Goal: Task Accomplishment & Management: Complete application form

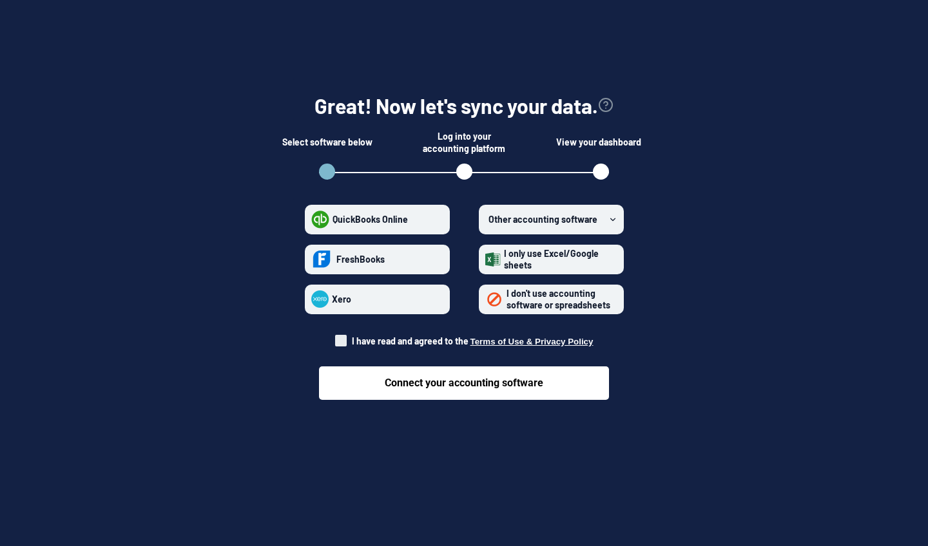
click at [557, 221] on span "Other accounting software" at bounding box center [542, 219] width 109 height 11
click at [486, 220] on software "Other accounting software" at bounding box center [485, 219] width 1 height 1
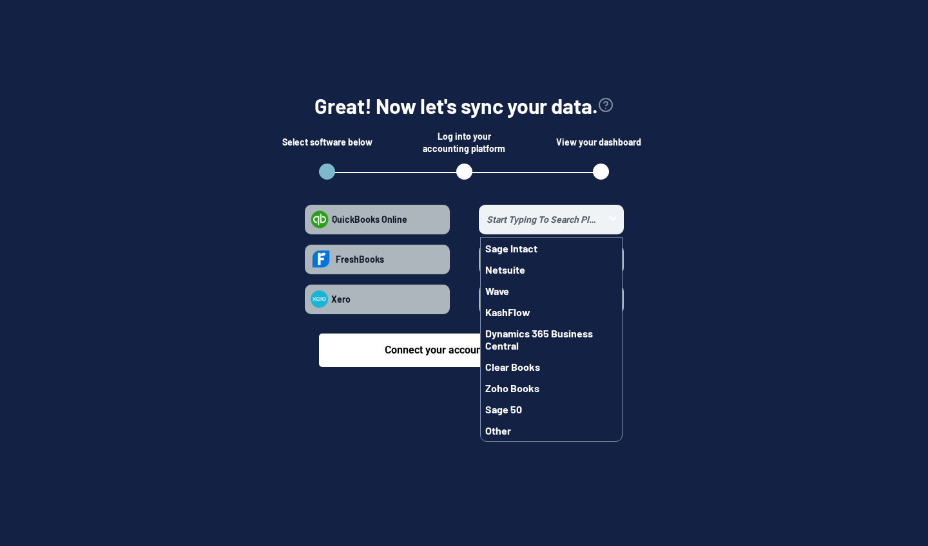
click at [439, 420] on body "Great! Now let's sync your data. Select software below Log into your accounting…" at bounding box center [464, 210] width 928 height 420
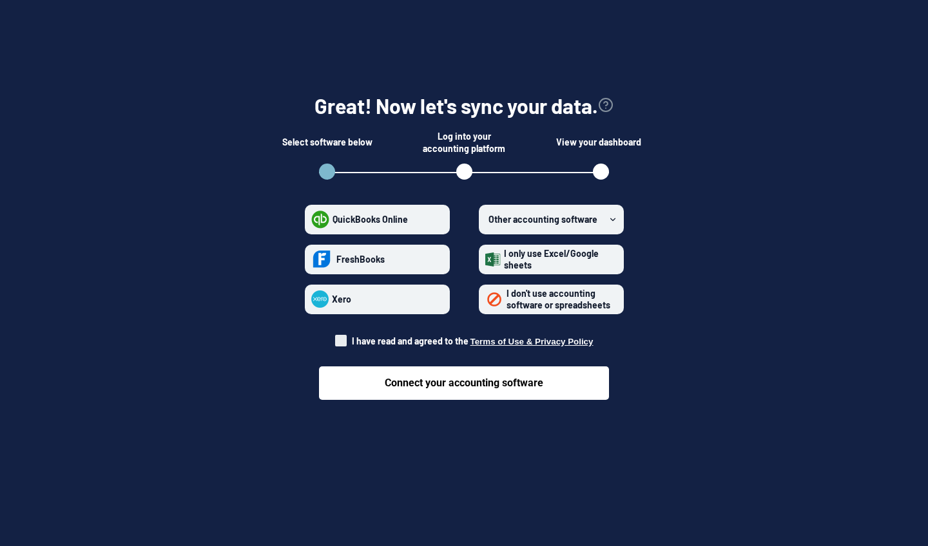
click at [347, 338] on span at bounding box center [341, 341] width 12 height 12
click at [336, 338] on input "I have read and agreed to the Terms of Use & Privacy Policy" at bounding box center [335, 338] width 1 height 1
checkbox input "true"
click at [515, 294] on span "I don't use accounting software or spreadsheets" at bounding box center [558, 299] width 104 height 23
click at [486, 299] on spreadsheets "I don't use accounting software or spreadsheets" at bounding box center [485, 299] width 1 height 1
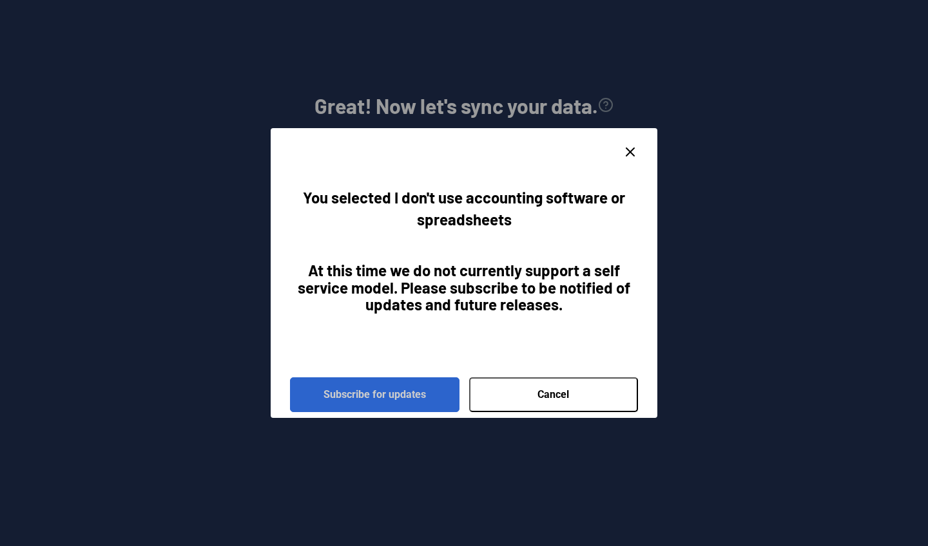
click at [423, 398] on button "Subscribe for updates" at bounding box center [374, 394] width 169 height 35
radio spreadsheets "false"
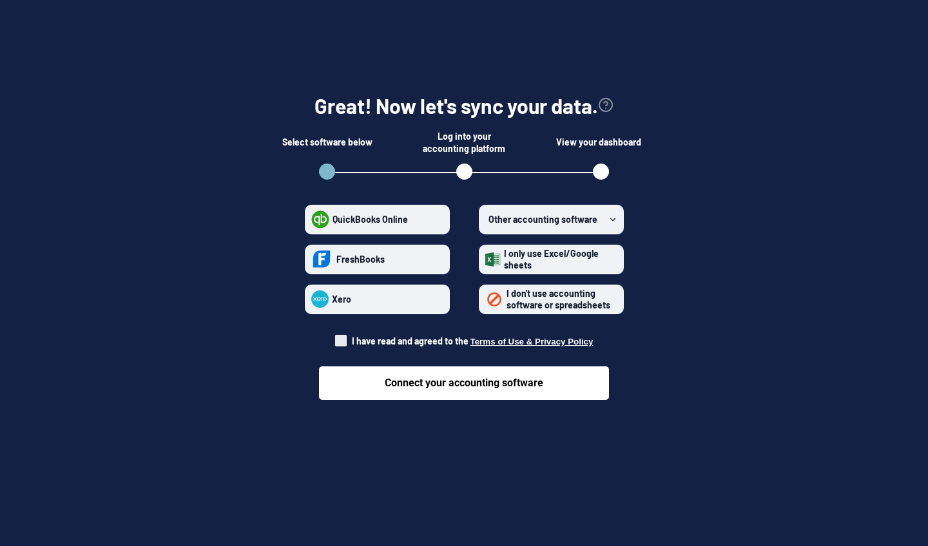
click at [553, 260] on span "I only use Excel/Google sheets" at bounding box center [558, 259] width 117 height 23
click at [486, 260] on sheets "I only use Excel/Google sheets" at bounding box center [485, 259] width 1 height 1
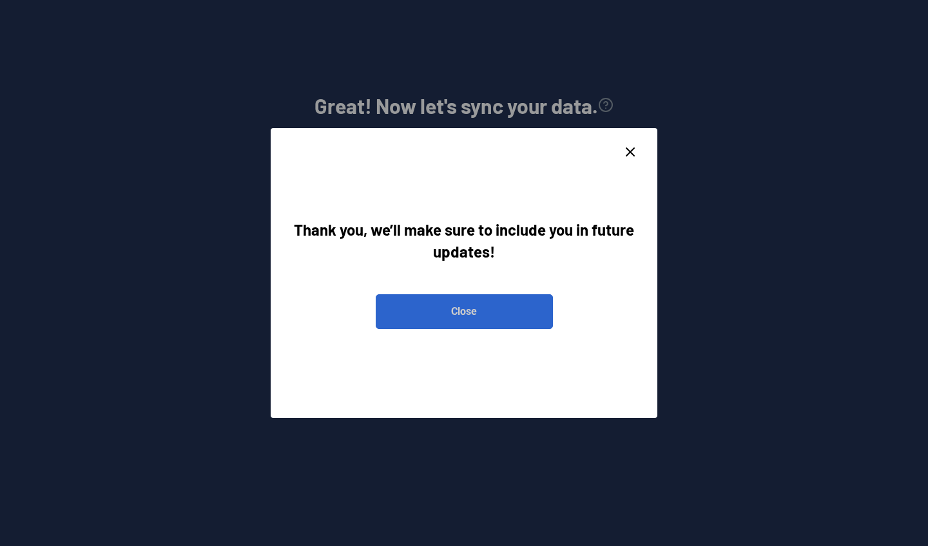
click at [463, 312] on button "Close" at bounding box center [464, 311] width 177 height 35
radio sheets "false"
